Goal: Navigation & Orientation: Find specific page/section

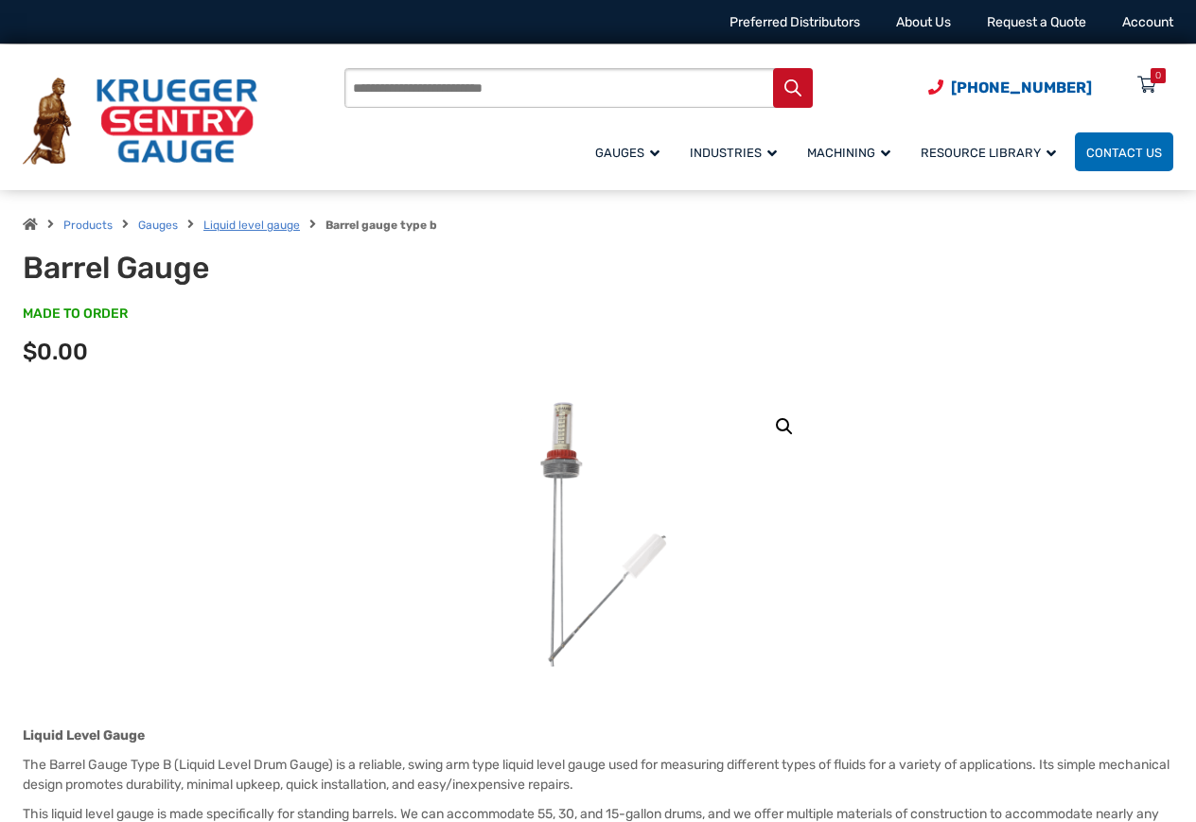
click at [262, 227] on link "Liquid level gauge" at bounding box center [251, 225] width 97 height 13
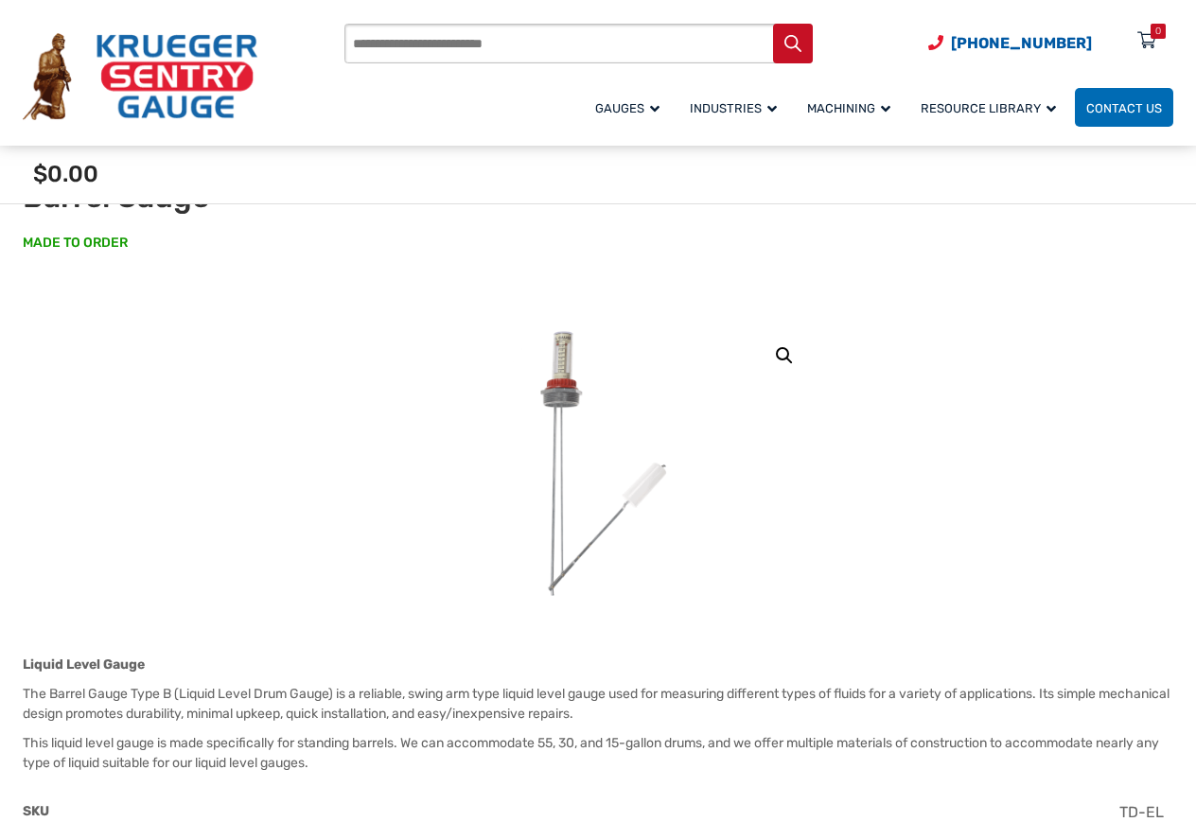
scroll to position [331, 0]
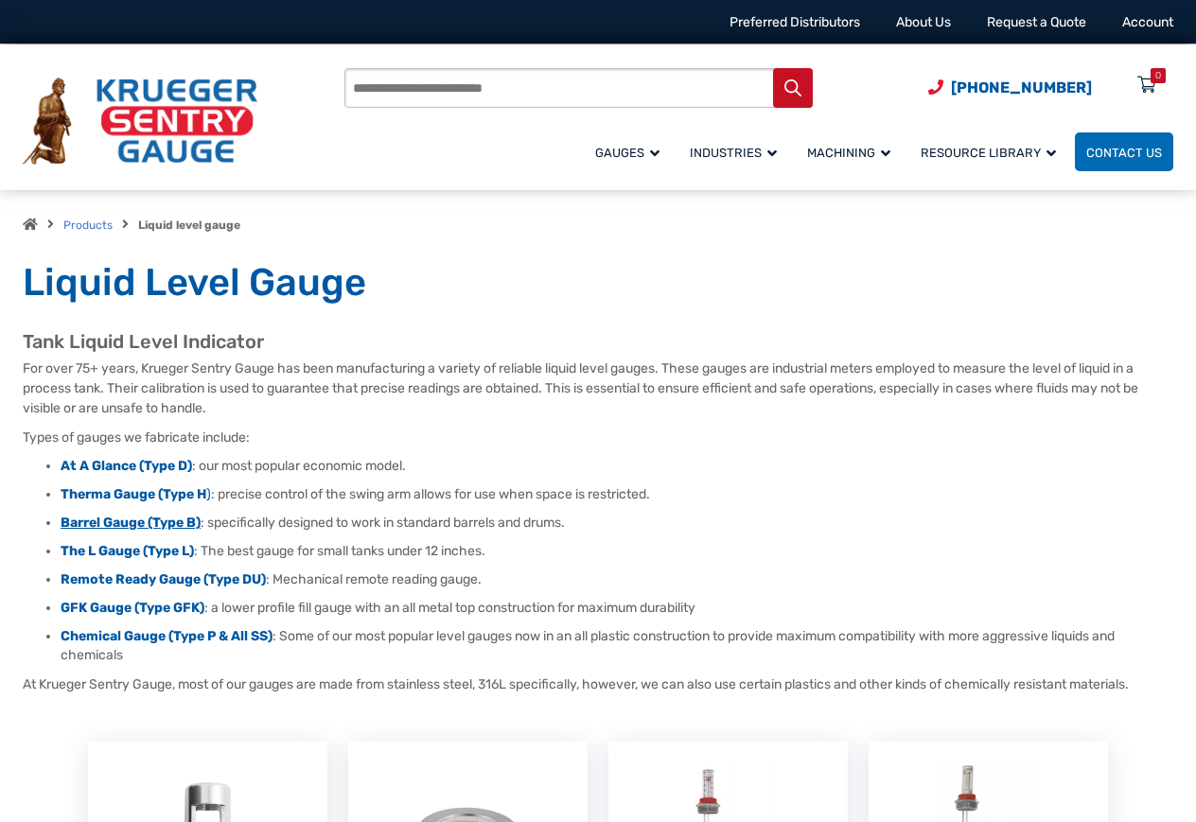
click at [114, 528] on strong "Barrel Gauge (Type B)" at bounding box center [131, 523] width 140 height 16
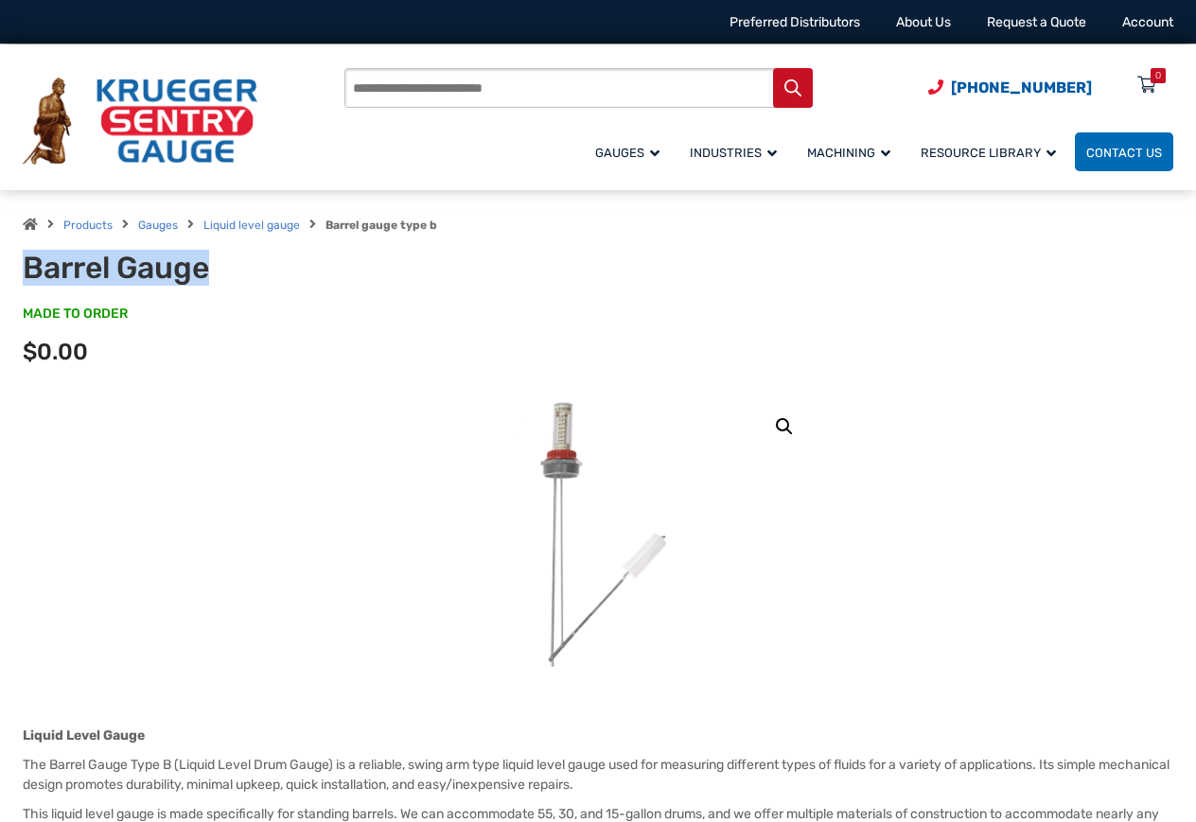
drag, startPoint x: 19, startPoint y: 267, endPoint x: 212, endPoint y: 276, distance: 193.3
click at [212, 276] on div "Products Gauges Liquid level gauge Barrel gauge type b Barrel Gauge MADE TO ORD…" at bounding box center [598, 292] width 1196 height 204
copy h1 "Barrel Gauge"
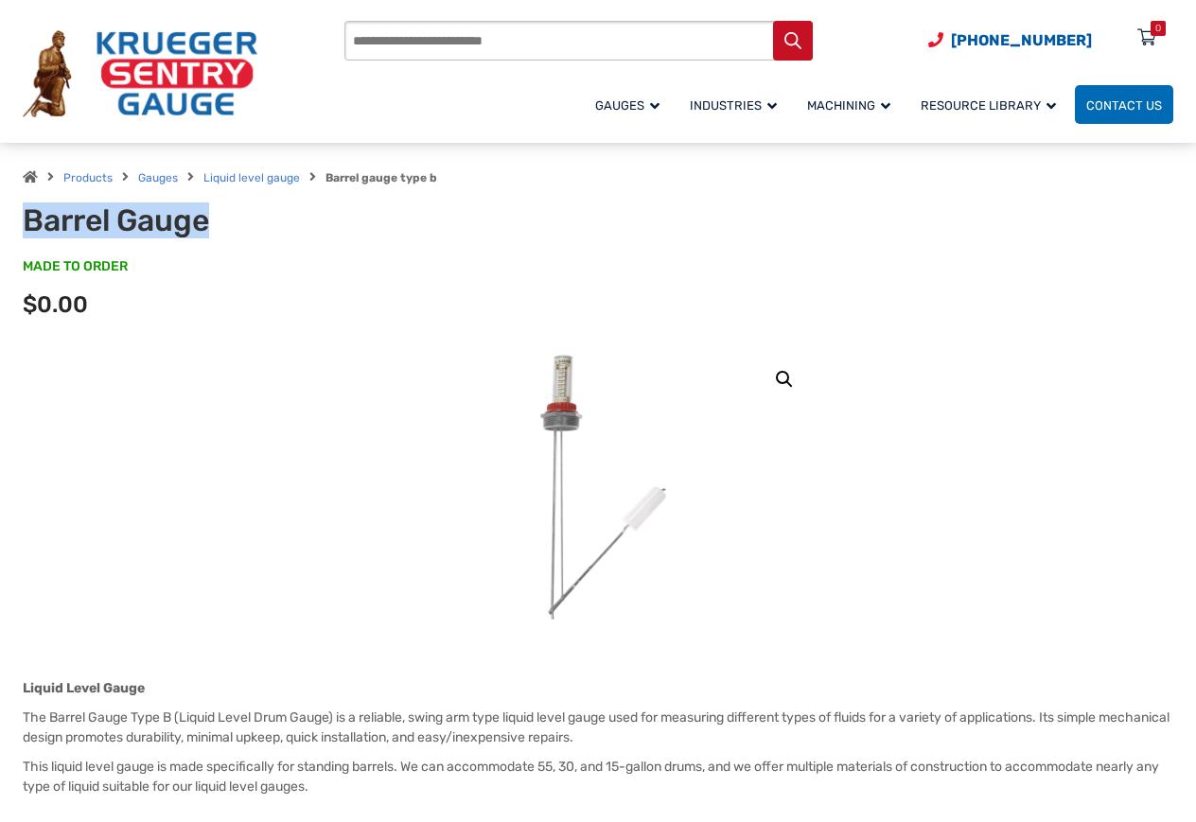
scroll to position [284, 0]
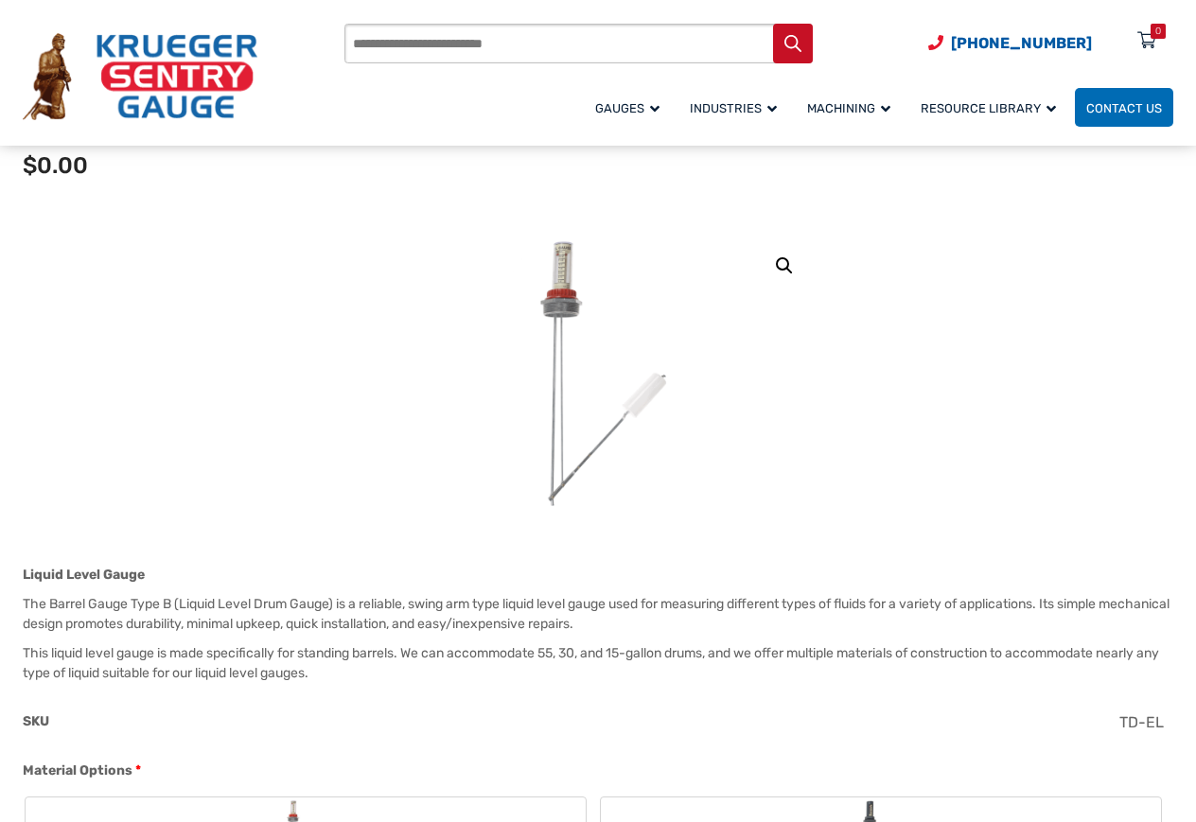
scroll to position [0, 0]
